Goal: Task Accomplishment & Management: Manage account settings

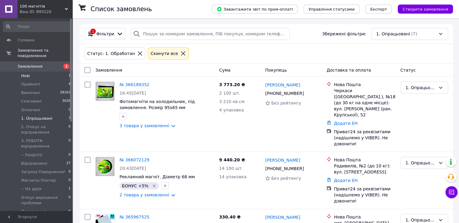
click at [48, 72] on li "Нові 1" at bounding box center [37, 76] width 74 height 8
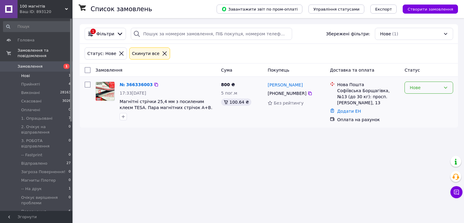
click at [433, 90] on div "Нове" at bounding box center [424, 87] width 31 height 7
click at [425, 101] on li "Прийнято" at bounding box center [428, 100] width 48 height 11
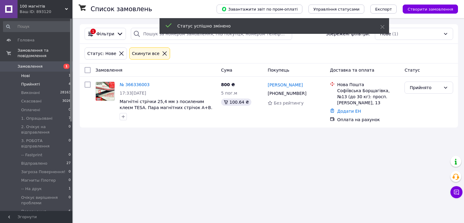
click at [57, 80] on li "Прийняті 4" at bounding box center [37, 84] width 74 height 8
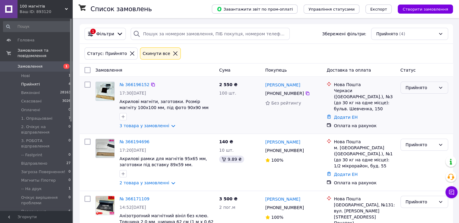
click at [418, 90] on div "Прийнято" at bounding box center [421, 87] width 30 height 7
click at [427, 134] on li "1. Опрацьовані" at bounding box center [424, 133] width 47 height 11
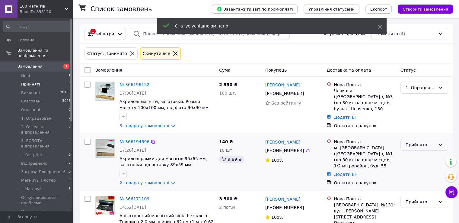
click at [423, 144] on div "Прийнято" at bounding box center [421, 144] width 30 height 7
click at [419, 190] on li "1. Опрацьовані" at bounding box center [424, 190] width 47 height 11
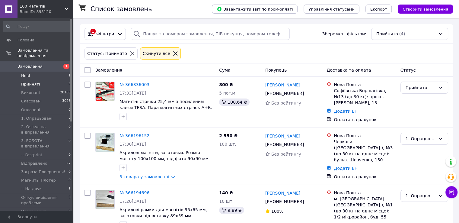
click at [54, 72] on li "Нові 1" at bounding box center [37, 76] width 74 height 8
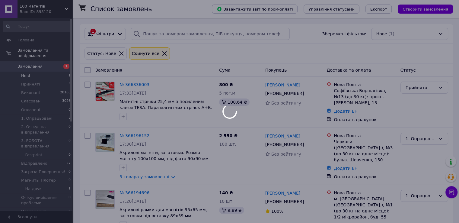
click at [57, 61] on div at bounding box center [229, 111] width 459 height 223
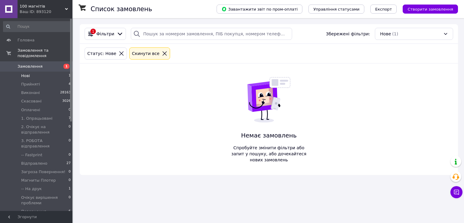
click at [49, 72] on li "Нові 1" at bounding box center [37, 76] width 74 height 8
click at [50, 72] on li "Нові 1" at bounding box center [37, 76] width 74 height 8
click at [54, 80] on li "Прийняті 4" at bounding box center [37, 84] width 74 height 8
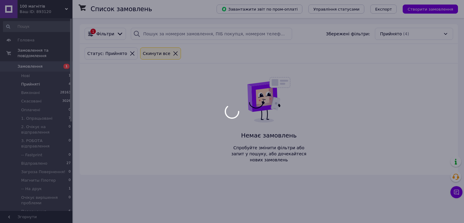
click at [56, 70] on div at bounding box center [232, 111] width 464 height 223
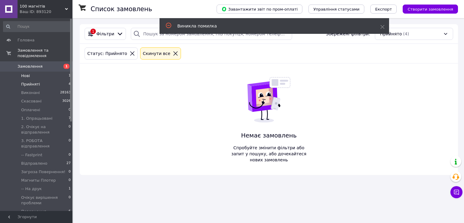
click at [56, 73] on li "Нові 1" at bounding box center [37, 76] width 74 height 8
